Goal: Task Accomplishment & Management: Complete application form

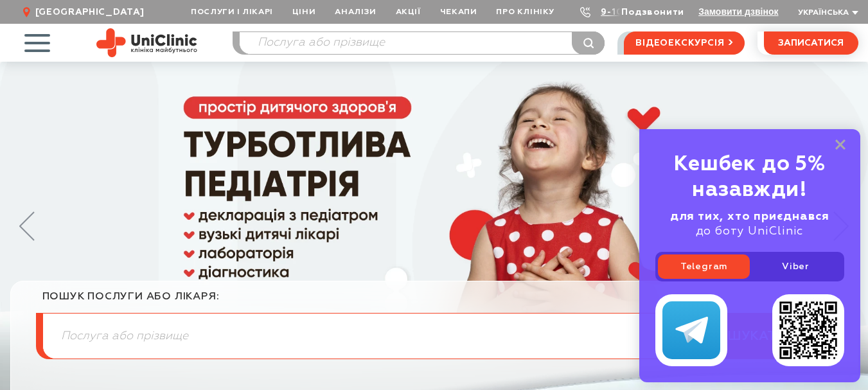
click at [638, 12] on link "Подзвонити" at bounding box center [653, 12] width 63 height 9
click at [586, 13] on use at bounding box center [585, 12] width 10 height 10
click at [604, 15] on link "9-103" at bounding box center [615, 12] width 28 height 9
click at [712, 13] on button "Замовити дзвінок" at bounding box center [739, 11] width 80 height 10
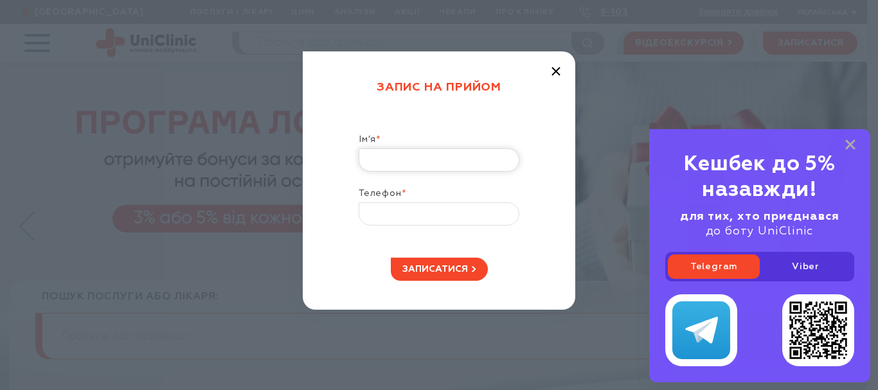
click at [399, 157] on input "Ім’я *" at bounding box center [439, 159] width 161 height 23
type input "[PERSON_NAME]"
click at [384, 211] on input "Телефон *" at bounding box center [439, 213] width 161 height 23
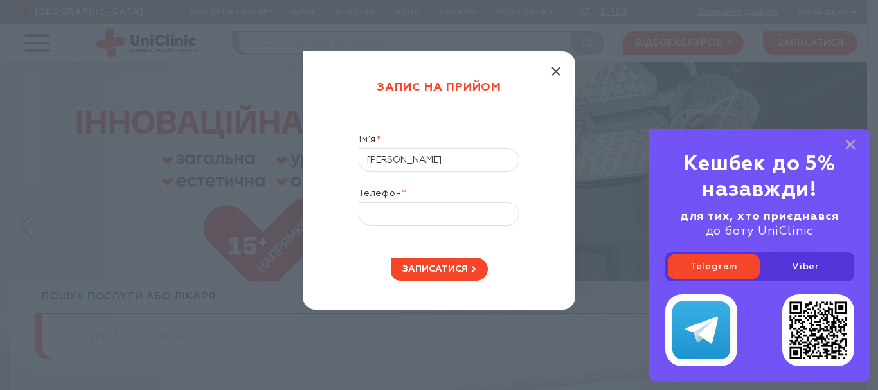
click at [554, 69] on line "button" at bounding box center [556, 71] width 8 height 8
